Goal: Information Seeking & Learning: Learn about a topic

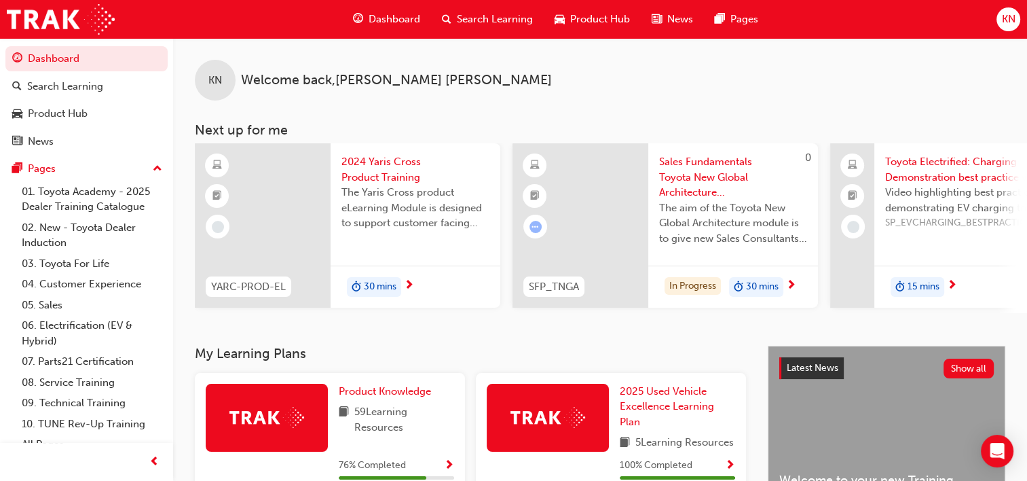
click at [498, 19] on span "Search Learning" at bounding box center [495, 20] width 76 height 16
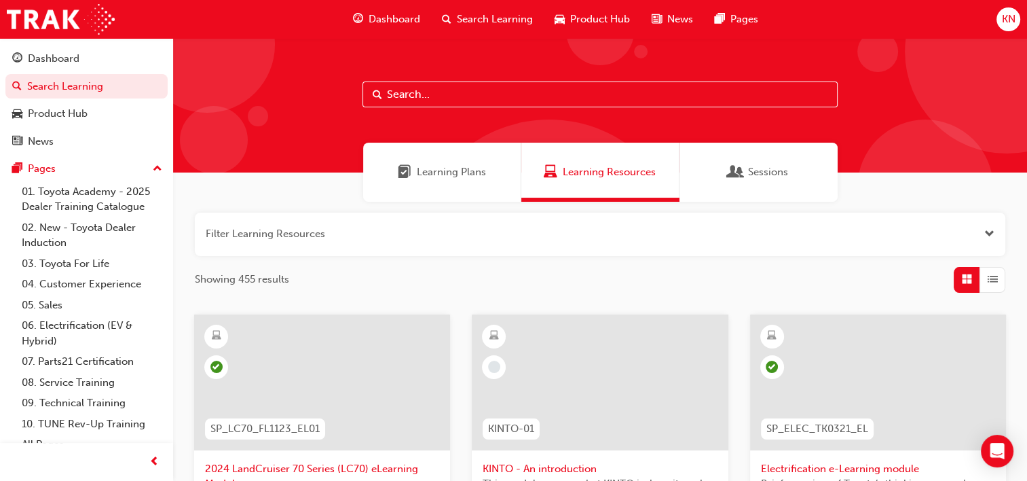
click at [500, 91] on input "text" at bounding box center [599, 94] width 475 height 26
type input "owaf"
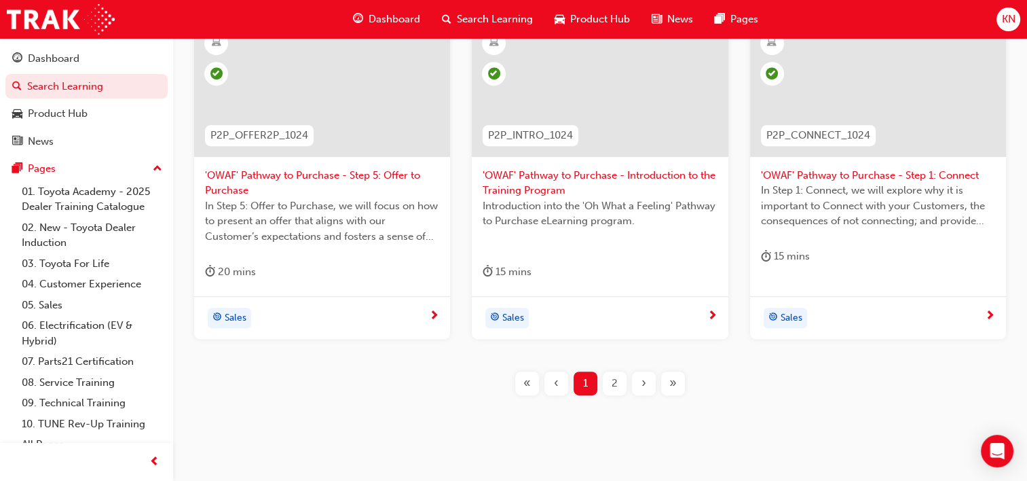
scroll to position [641, 0]
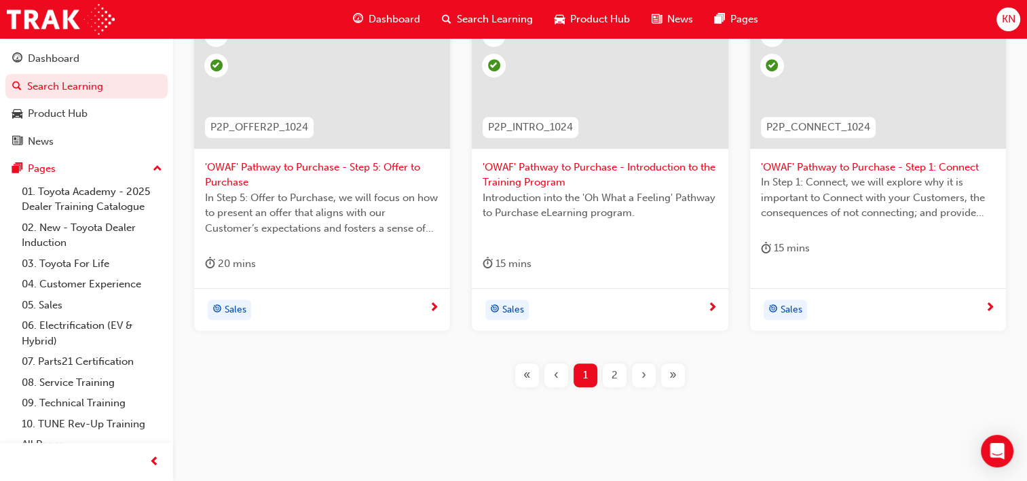
click at [623, 375] on div "2" at bounding box center [615, 375] width 24 height 24
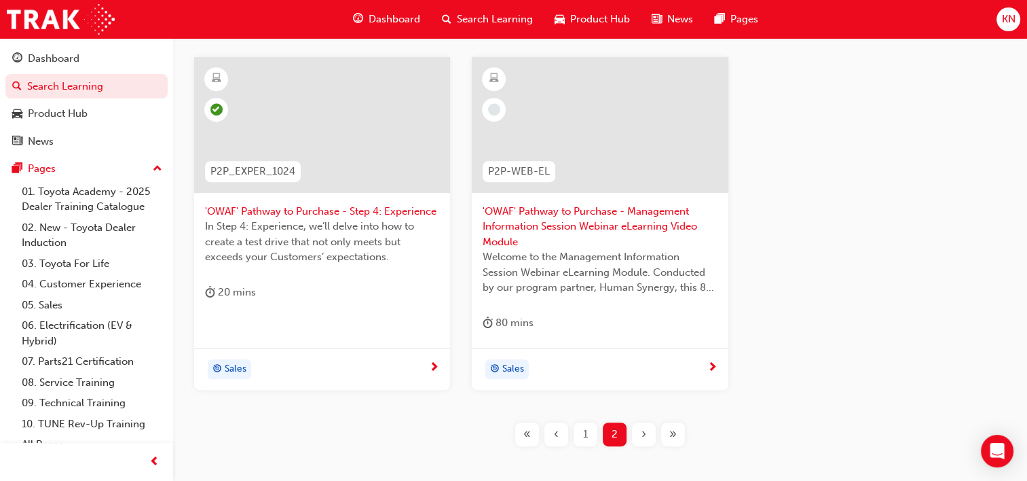
scroll to position [596, 0]
click at [588, 432] on div "1" at bounding box center [586, 435] width 24 height 24
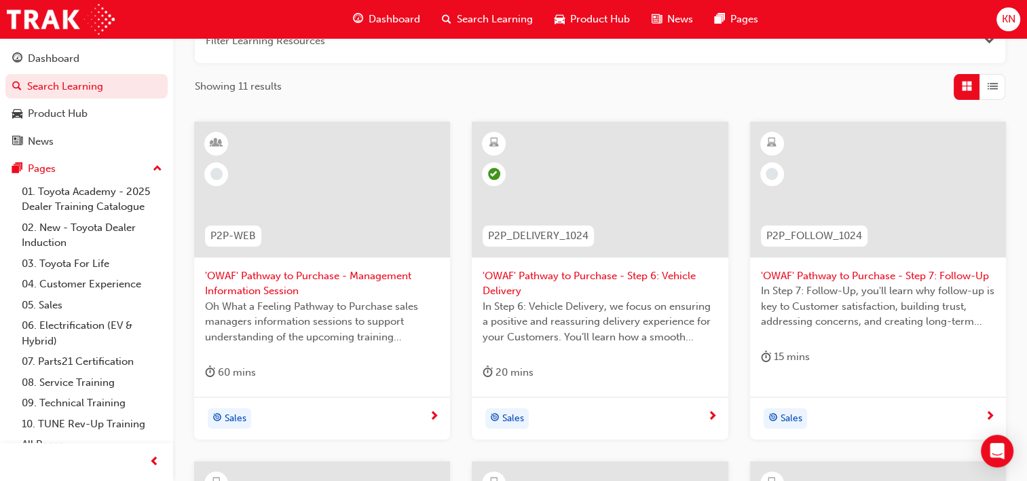
scroll to position [192, 0]
click at [885, 411] on div "Sales" at bounding box center [873, 419] width 224 height 20
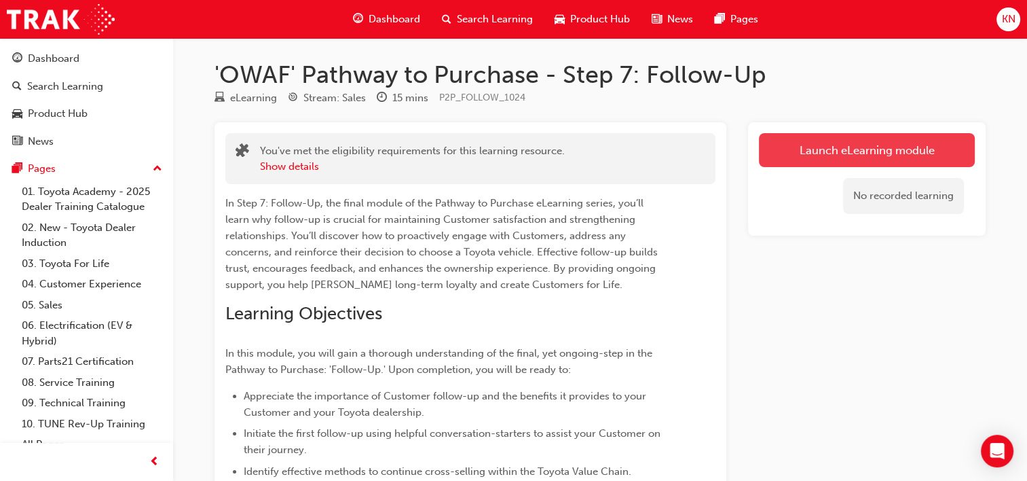
click at [846, 149] on link "Launch eLearning module" at bounding box center [867, 150] width 216 height 34
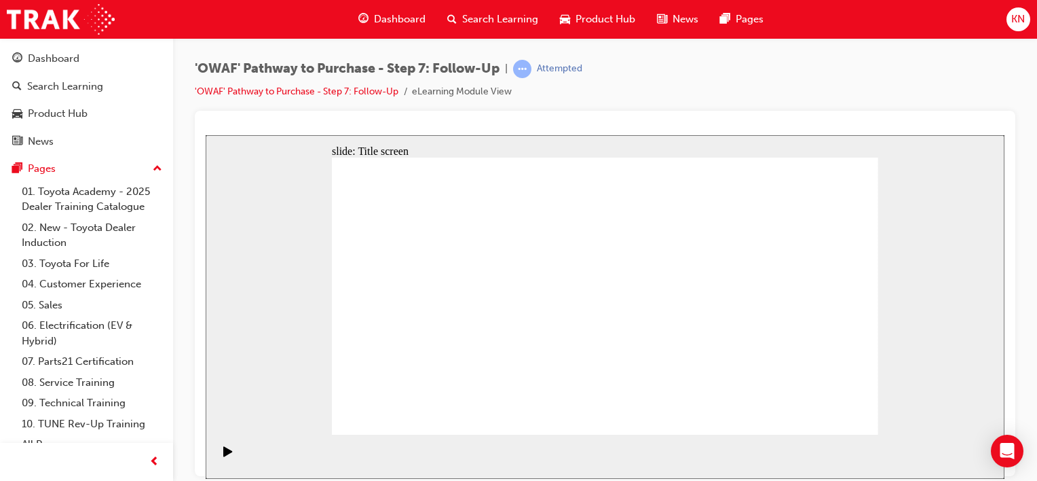
drag, startPoint x: 607, startPoint y: 417, endPoint x: 612, endPoint y: 409, distance: 9.4
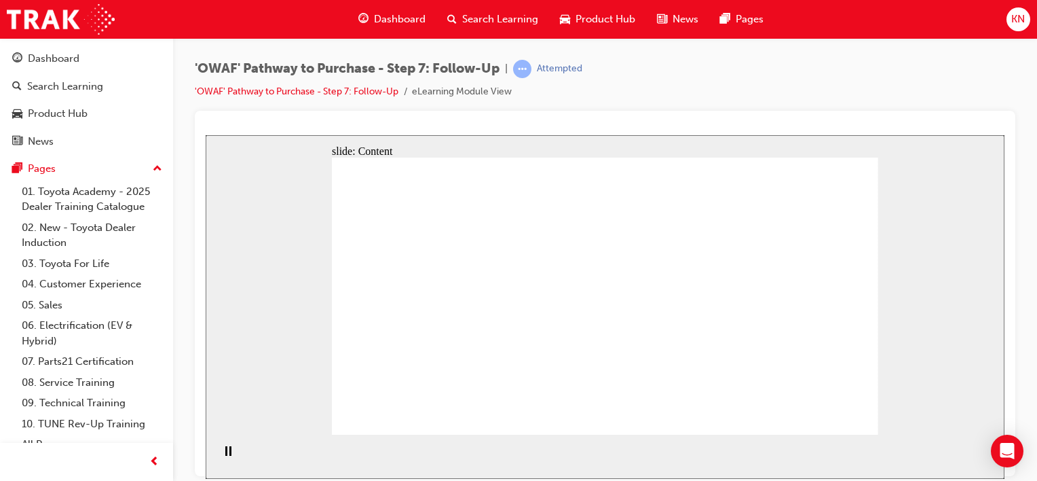
drag, startPoint x: 384, startPoint y: 263, endPoint x: 421, endPoint y: 257, distance: 37.2
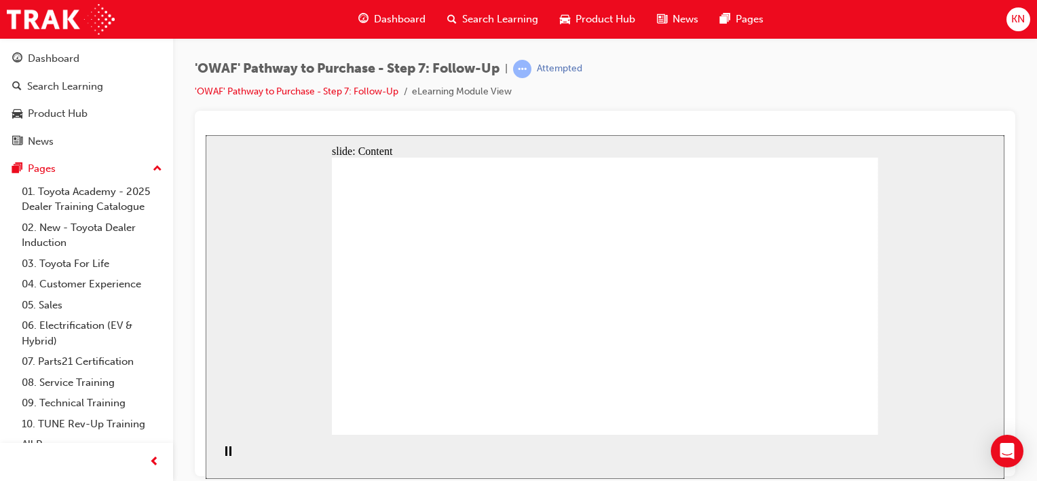
drag, startPoint x: 421, startPoint y: 257, endPoint x: 497, endPoint y: 261, distance: 76.1
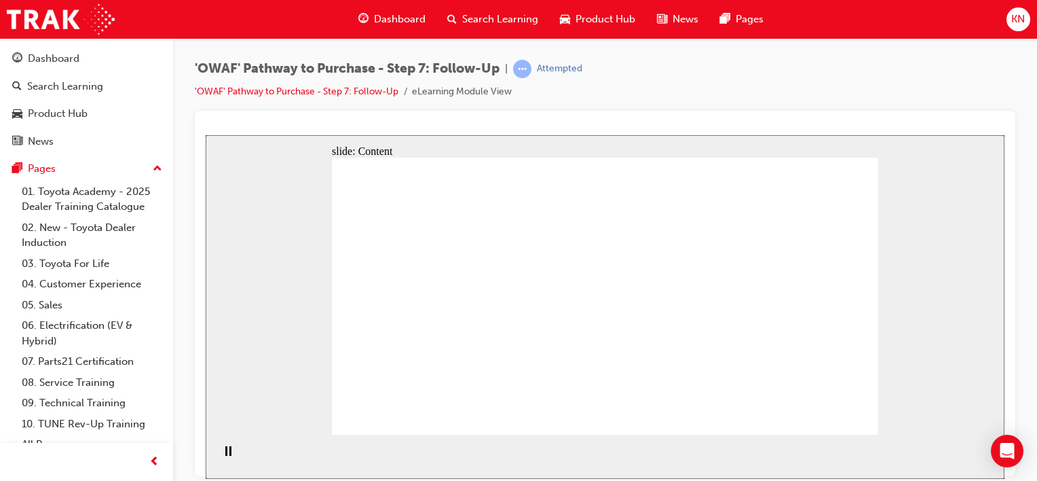
drag, startPoint x: 402, startPoint y: 270, endPoint x: 453, endPoint y: 271, distance: 51.6
drag, startPoint x: 453, startPoint y: 271, endPoint x: 394, endPoint y: 261, distance: 60.5
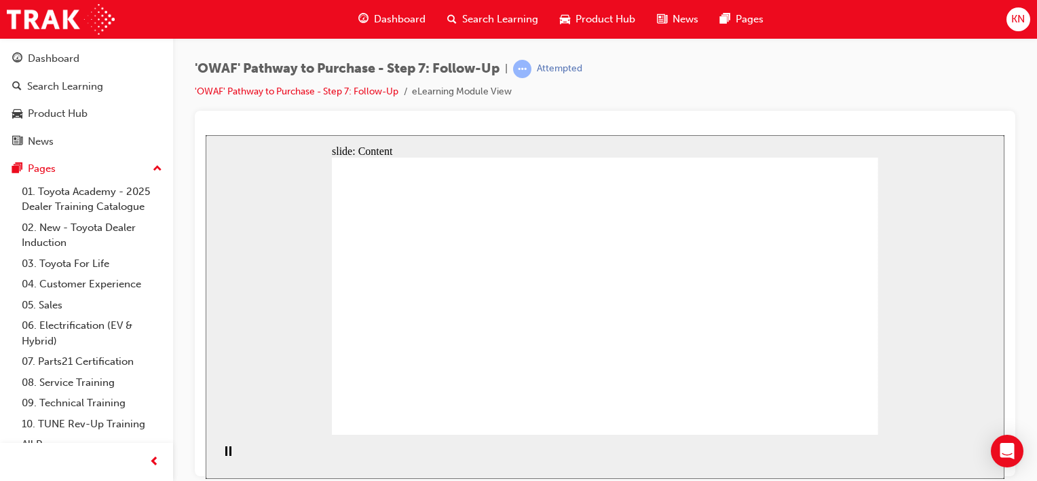
drag, startPoint x: 445, startPoint y: 318, endPoint x: 498, endPoint y: 341, distance: 58.4
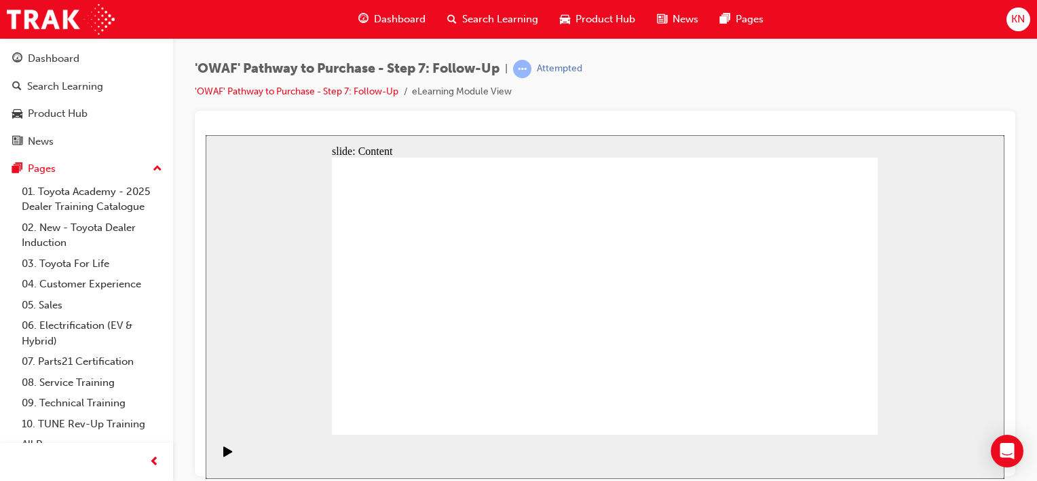
drag, startPoint x: 498, startPoint y: 341, endPoint x: 443, endPoint y: 337, distance: 55.8
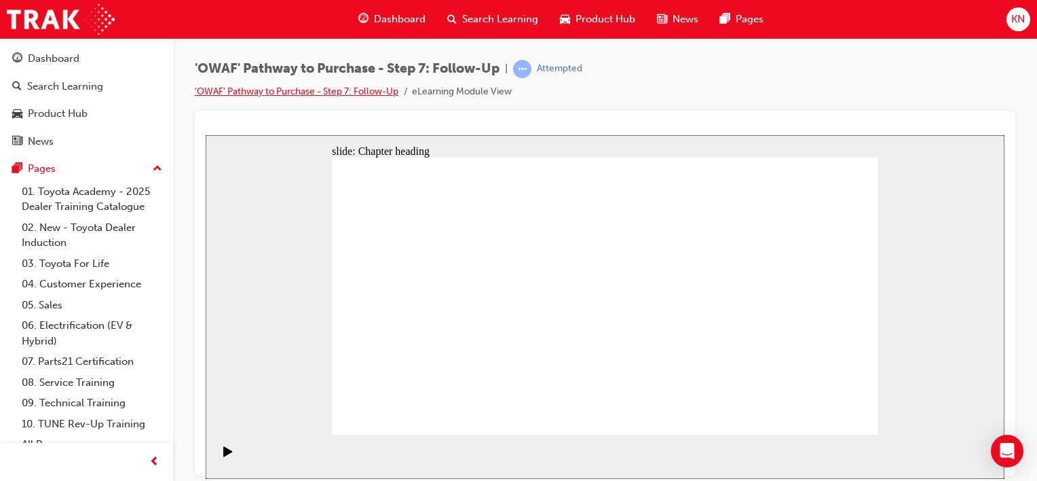
scroll to position [8, 0]
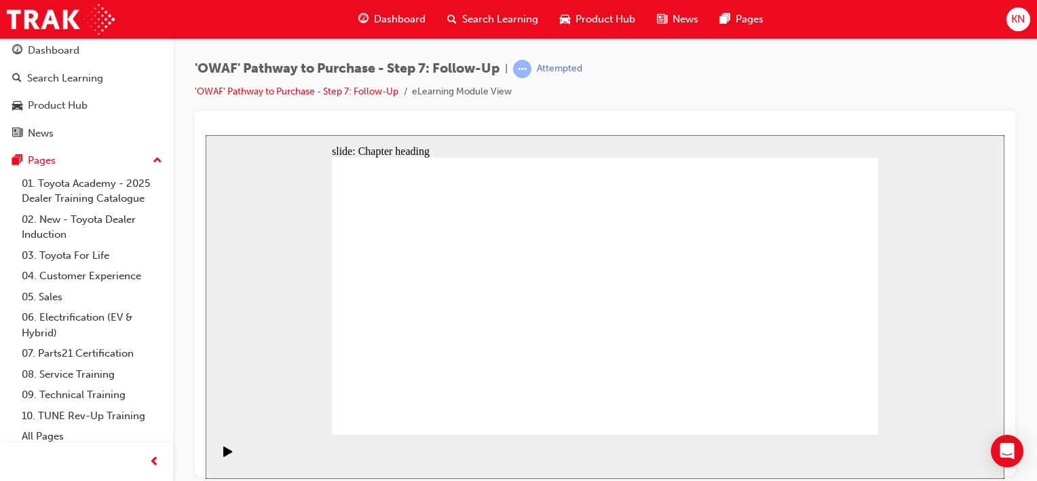
drag, startPoint x: 508, startPoint y: 331, endPoint x: 681, endPoint y: 339, distance: 172.6
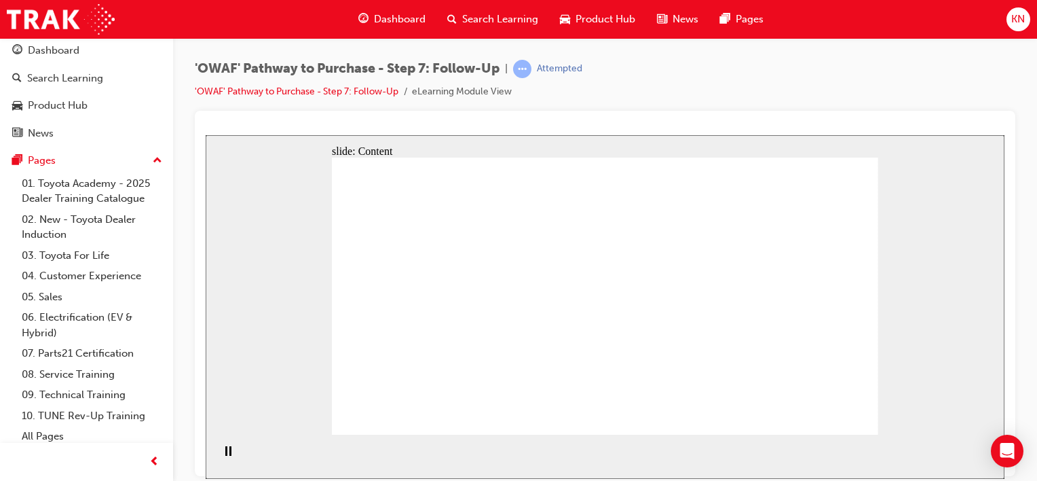
drag, startPoint x: 561, startPoint y: 320, endPoint x: 665, endPoint y: 340, distance: 105.7
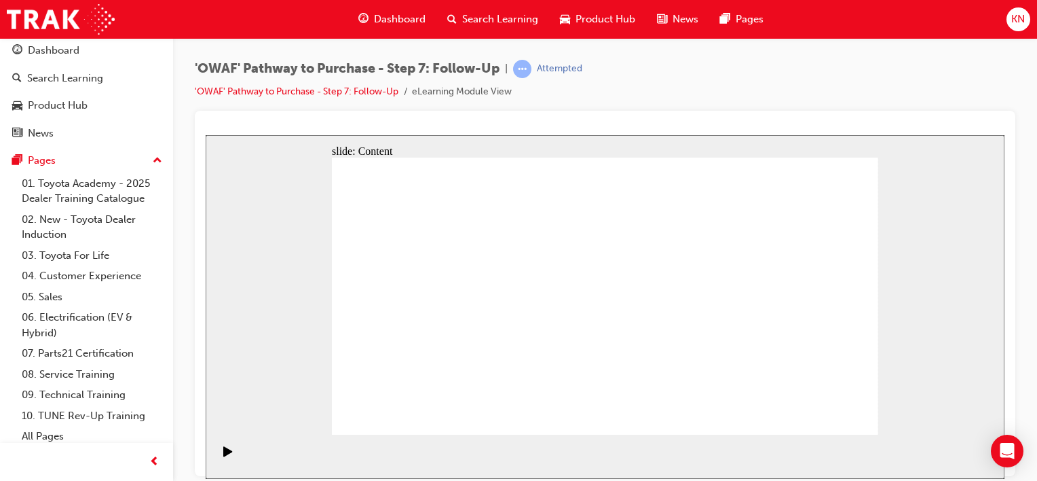
drag, startPoint x: 381, startPoint y: 221, endPoint x: 481, endPoint y: 229, distance: 100.8
drag, startPoint x: 481, startPoint y: 229, endPoint x: 394, endPoint y: 231, distance: 87.6
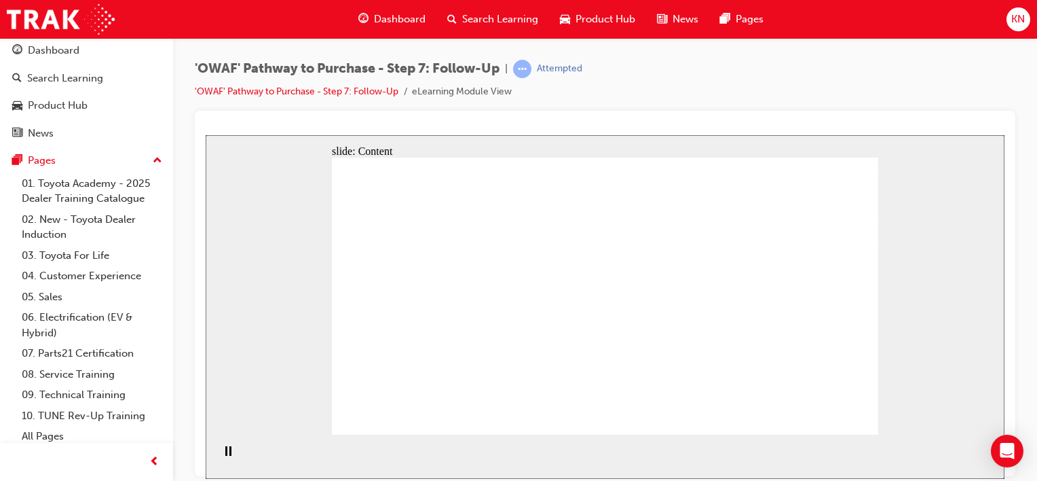
drag, startPoint x: 394, startPoint y: 231, endPoint x: 493, endPoint y: 229, distance: 99.8
drag, startPoint x: 493, startPoint y: 229, endPoint x: 396, endPoint y: 239, distance: 97.5
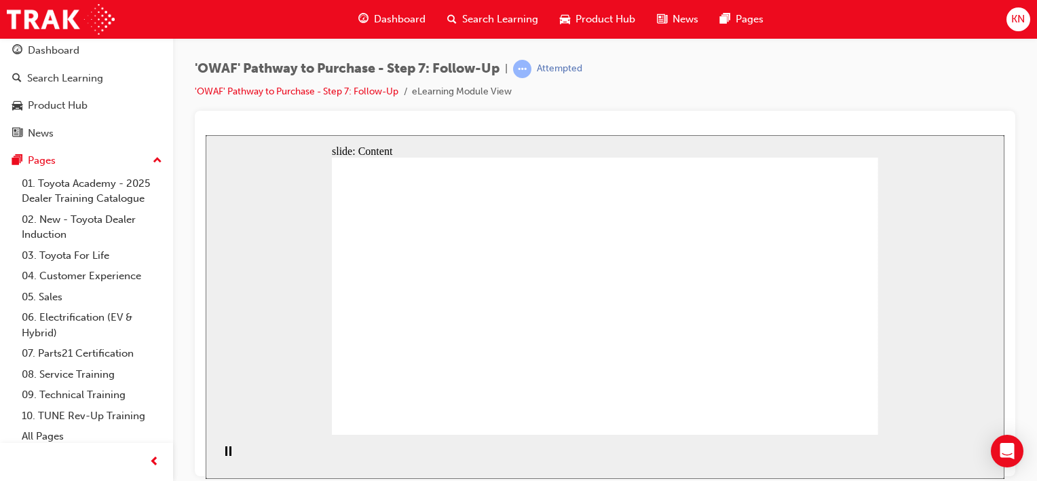
drag, startPoint x: 396, startPoint y: 239, endPoint x: 403, endPoint y: 222, distance: 18.3
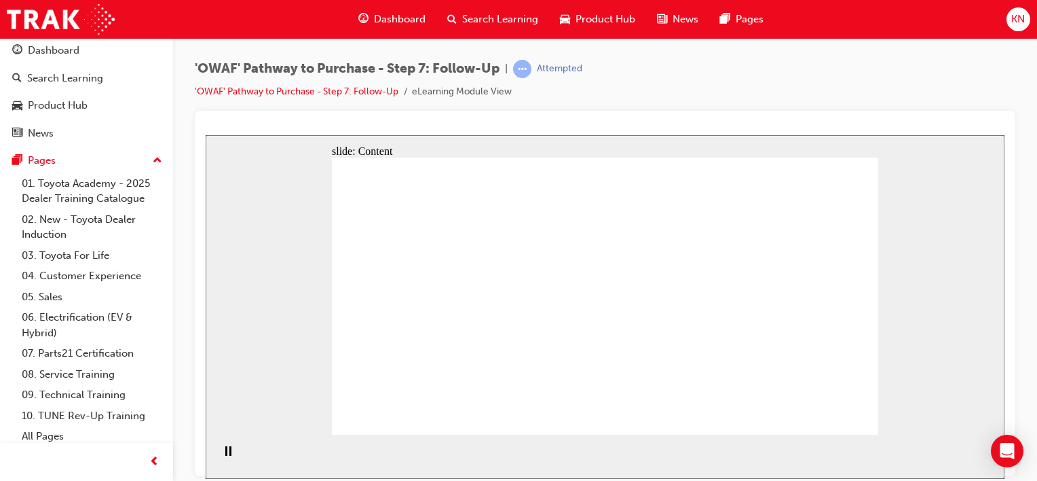
drag, startPoint x: 721, startPoint y: 326, endPoint x: 843, endPoint y: 337, distance: 122.6
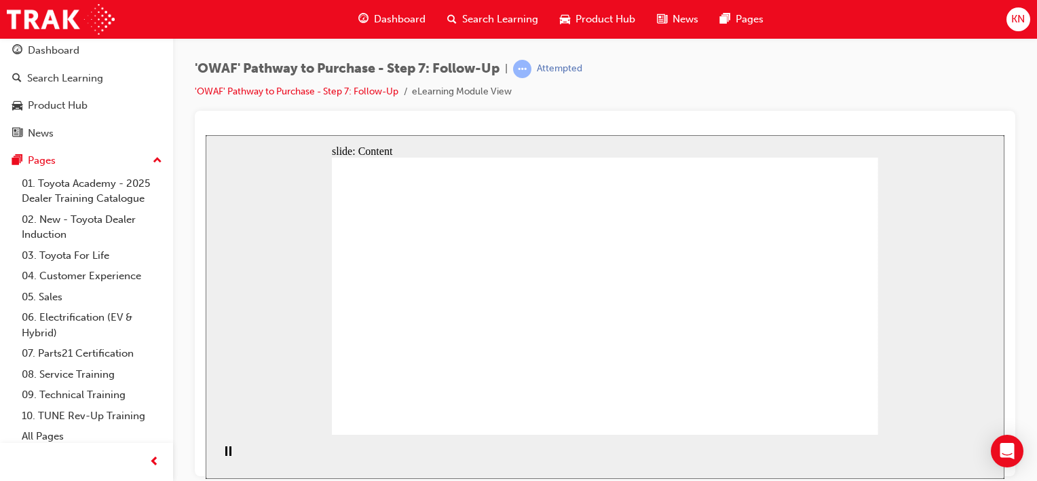
drag, startPoint x: 691, startPoint y: 178, endPoint x: 607, endPoint y: 191, distance: 85.2
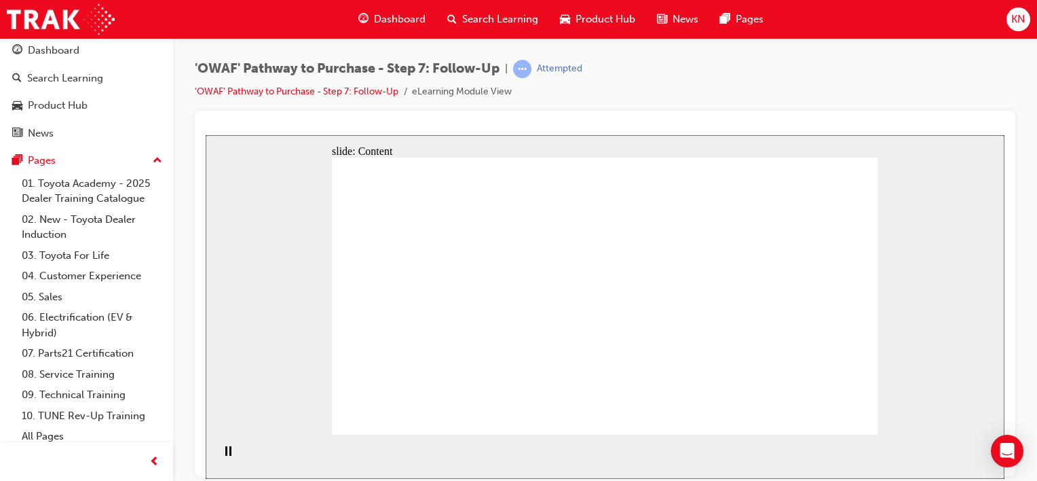
drag, startPoint x: 590, startPoint y: 241, endPoint x: 586, endPoint y: 159, distance: 81.5
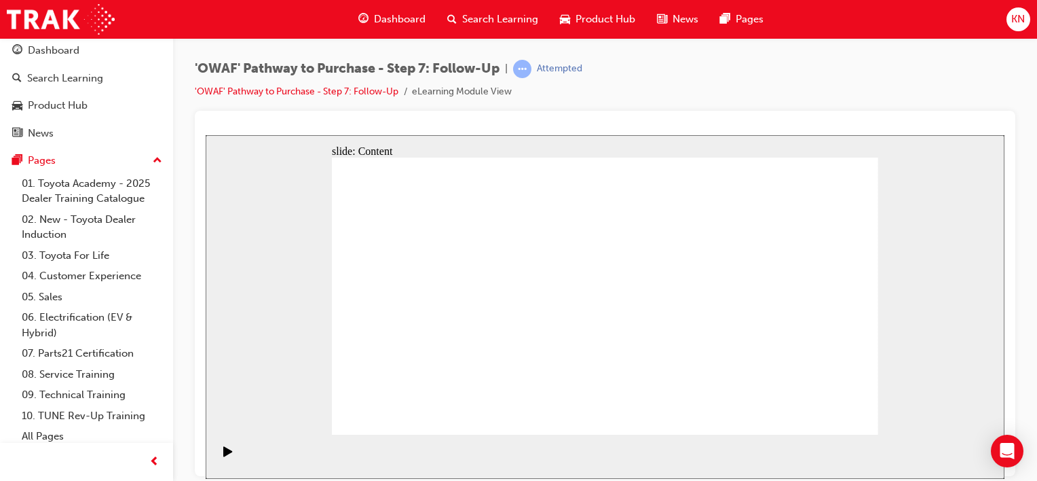
drag, startPoint x: 605, startPoint y: 251, endPoint x: 723, endPoint y: 197, distance: 129.4
drag, startPoint x: 723, startPoint y: 197, endPoint x: 586, endPoint y: 250, distance: 146.3
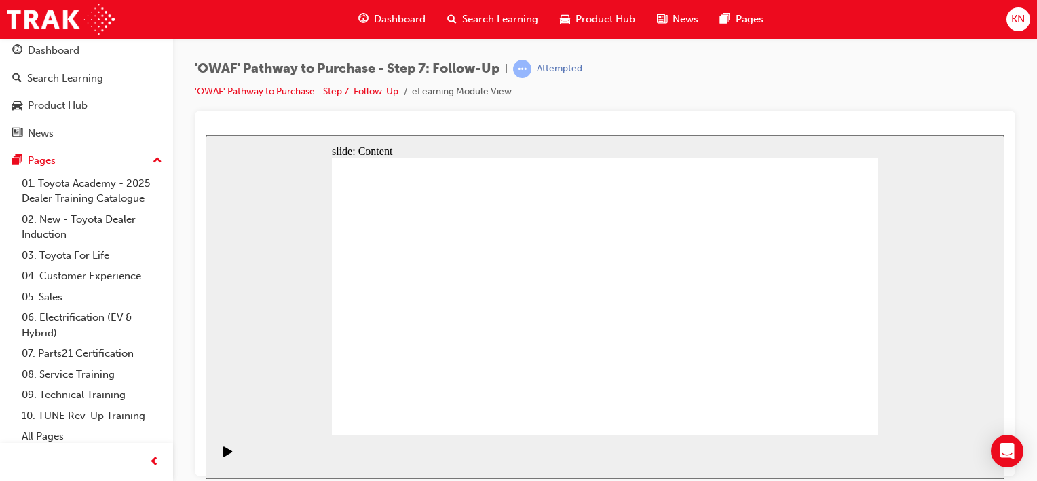
drag, startPoint x: 755, startPoint y: 185, endPoint x: 586, endPoint y: 238, distance: 176.9
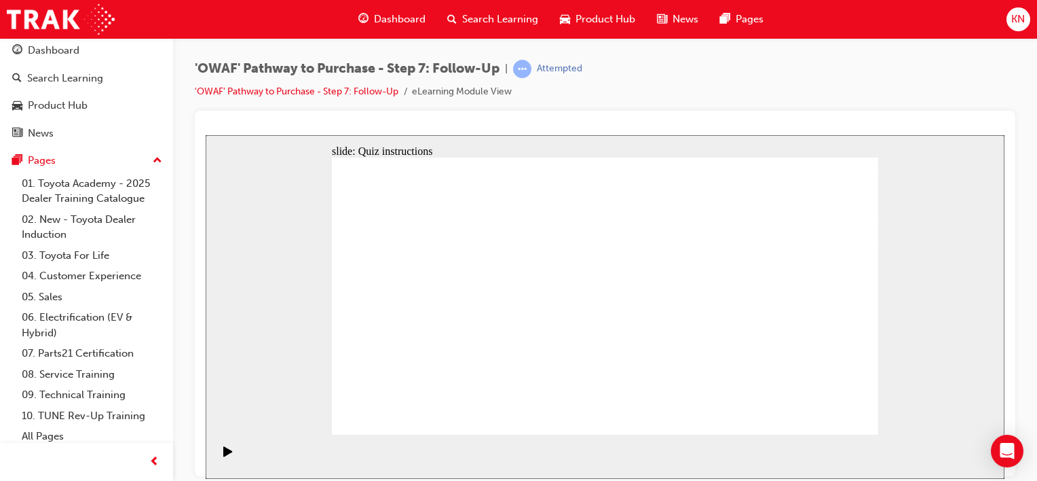
radio input "true"
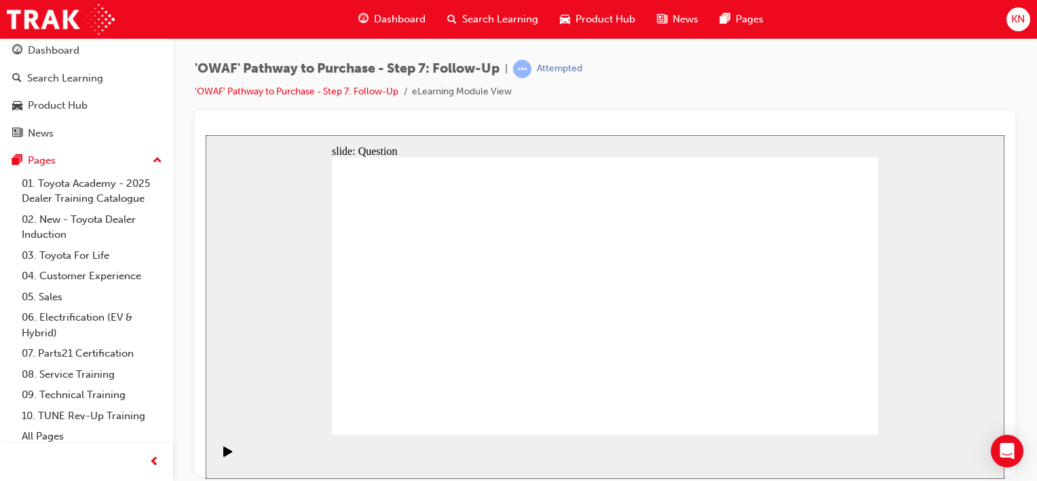
drag, startPoint x: 521, startPoint y: 373, endPoint x: 603, endPoint y: 267, distance: 134.5
drag, startPoint x: 601, startPoint y: 392, endPoint x: 483, endPoint y: 285, distance: 159.5
drag, startPoint x: 700, startPoint y: 369, endPoint x: 535, endPoint y: 322, distance: 171.9
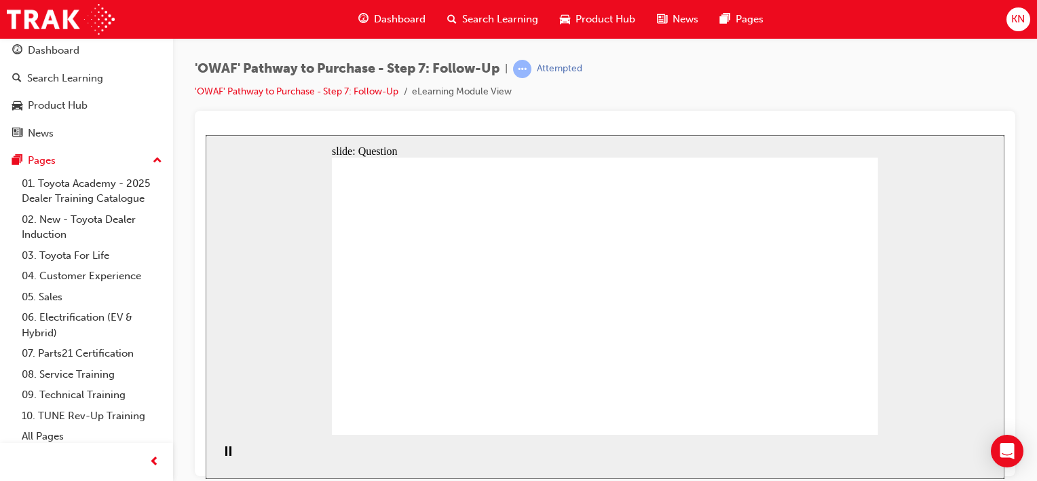
radio input "true"
drag, startPoint x: 737, startPoint y: 250, endPoint x: 766, endPoint y: 231, distance: 34.3
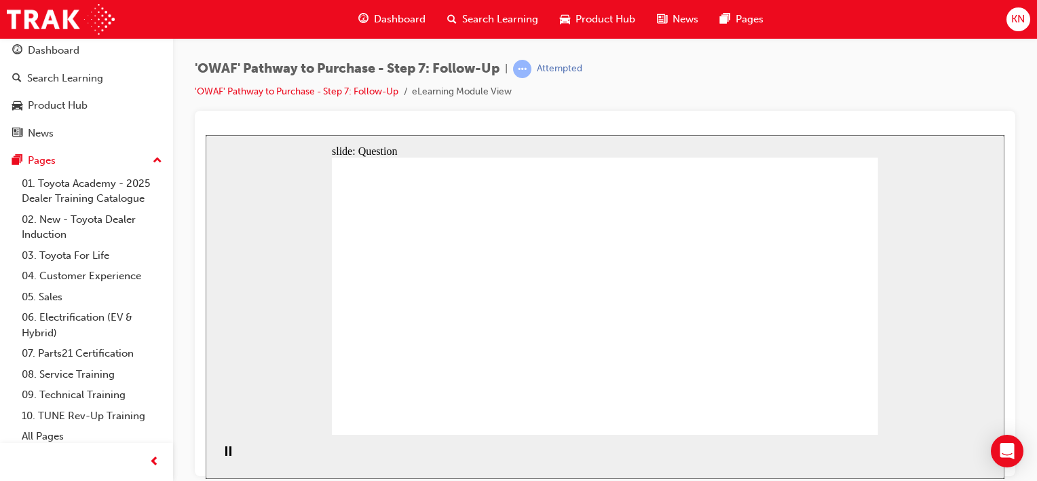
radio input "true"
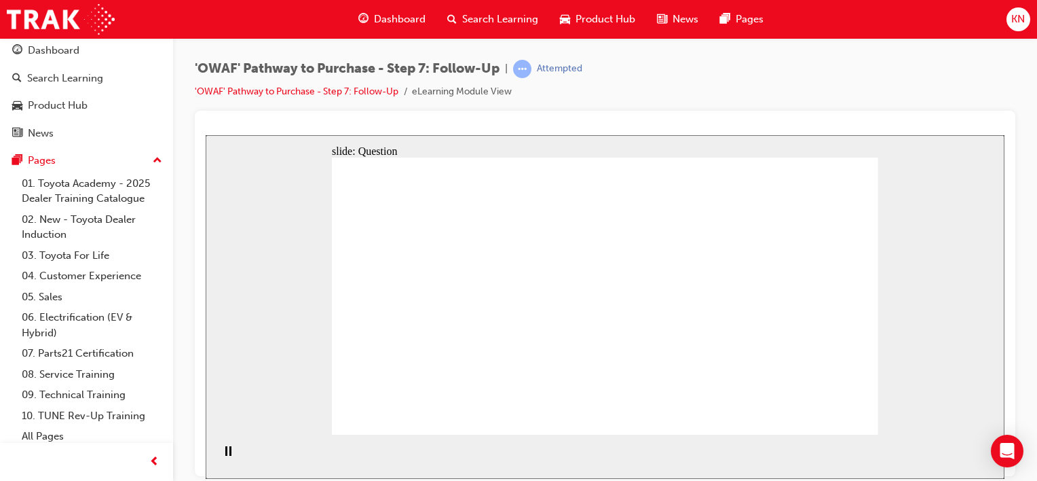
radio input "true"
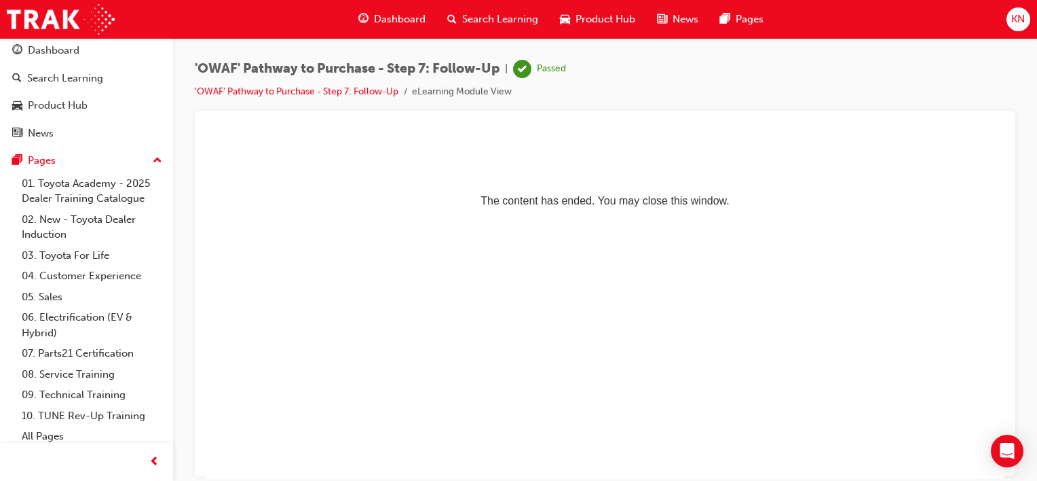
scroll to position [0, 0]
